Goal: Task Accomplishment & Management: Use online tool/utility

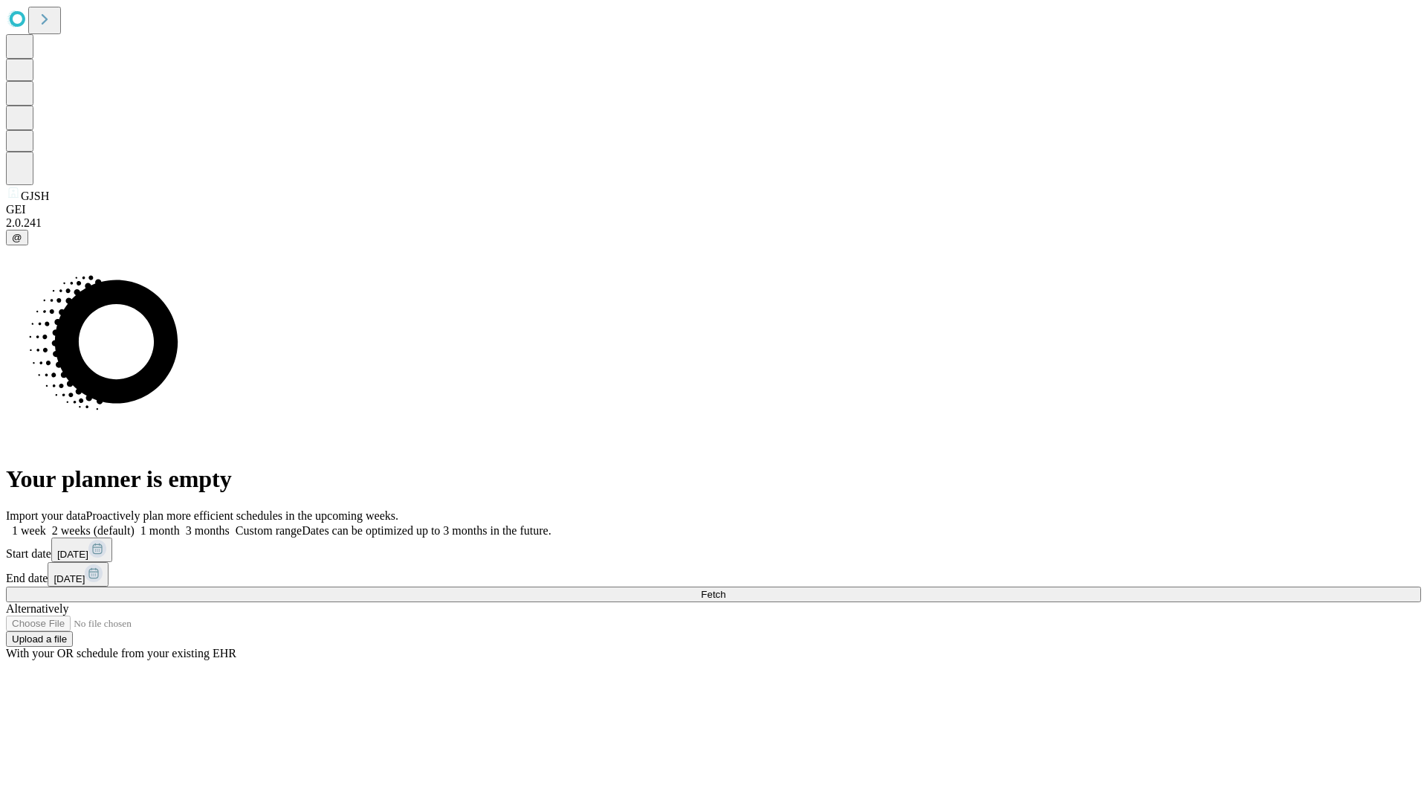
click at [726, 589] on span "Fetch" at bounding box center [713, 594] width 25 height 11
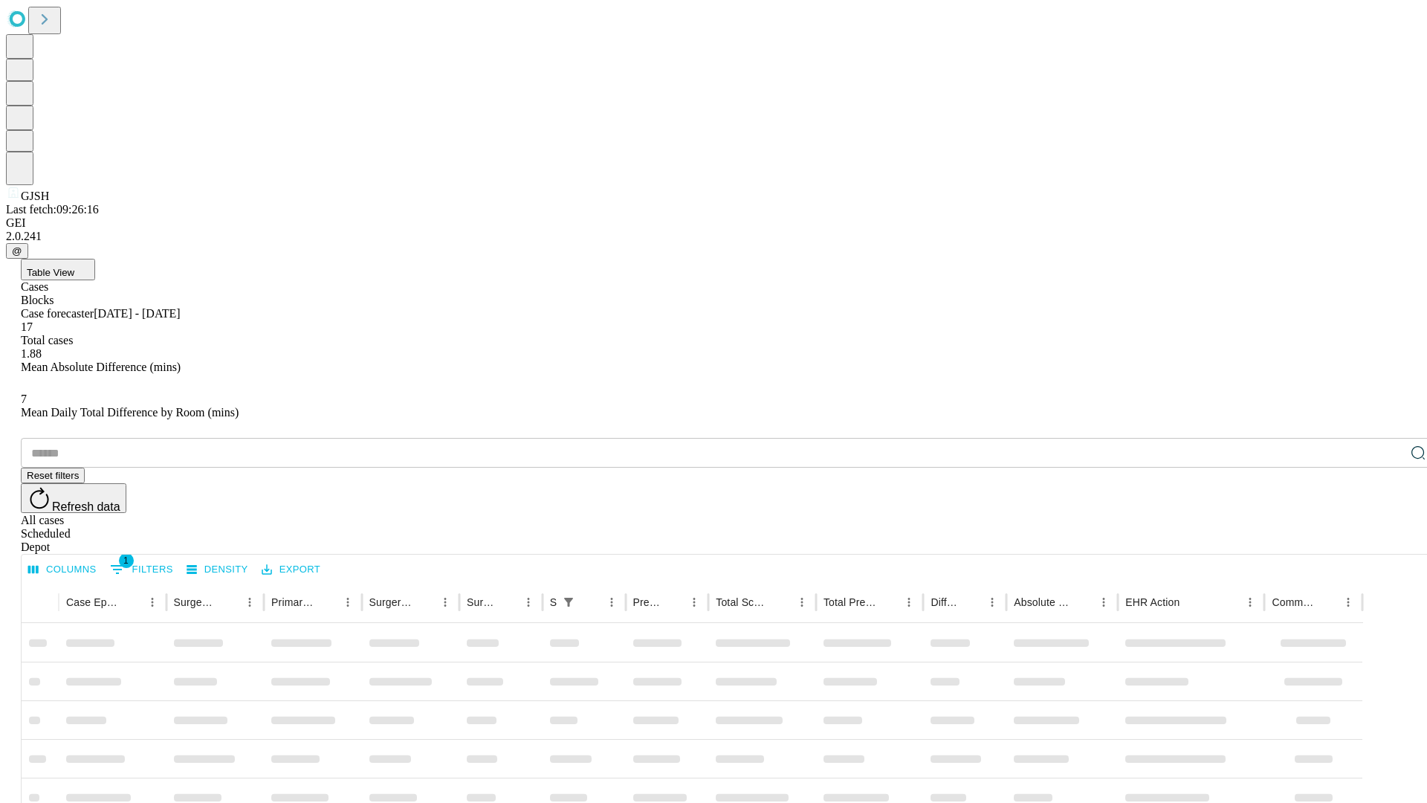
click at [1389, 540] on div "Depot" at bounding box center [728, 546] width 1415 height 13
